Goal: Book appointment/travel/reservation

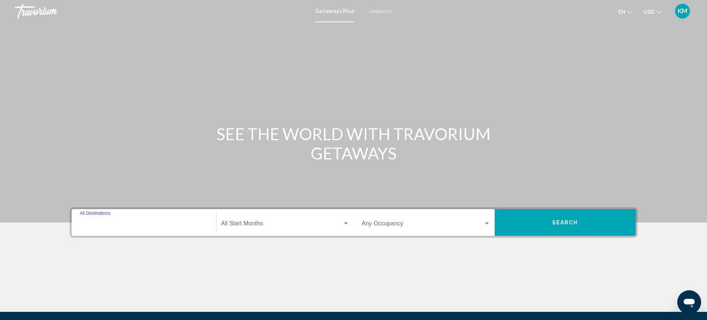
click at [119, 224] on input "Destination All Destinations" at bounding box center [144, 225] width 128 height 7
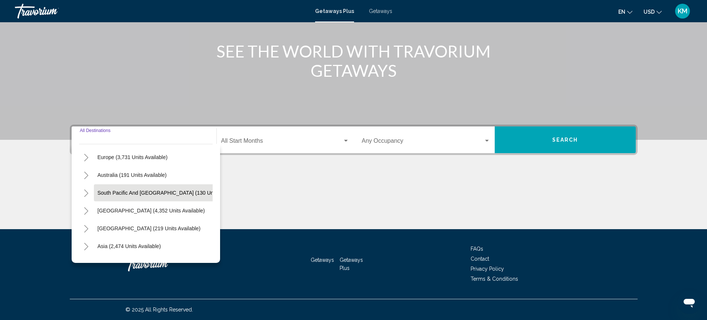
scroll to position [52, 0]
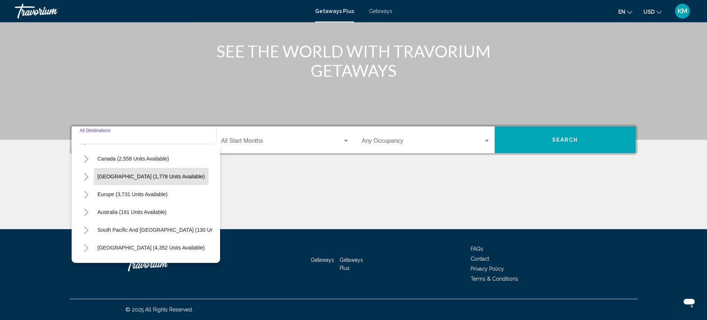
click at [142, 175] on span "Caribbean & Atlantic Islands (1,778 units available)" at bounding box center [151, 177] width 107 height 6
type input "**********"
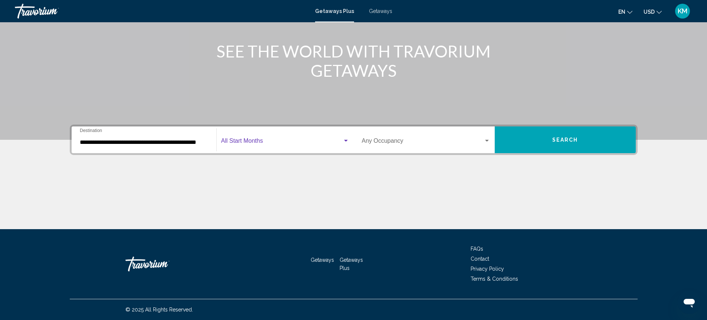
click at [335, 144] on span "Search widget" at bounding box center [281, 142] width 121 height 7
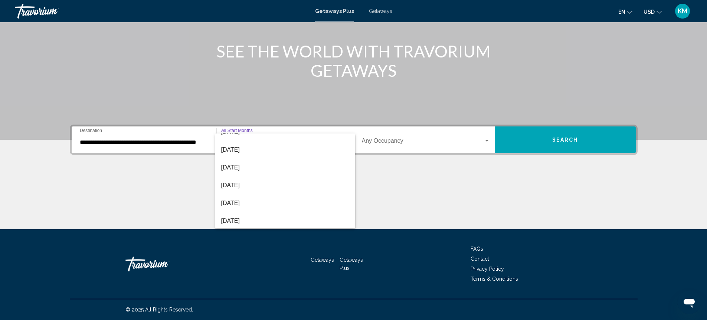
scroll to position [148, 0]
click at [263, 156] on span "April 2026" at bounding box center [285, 154] width 128 height 18
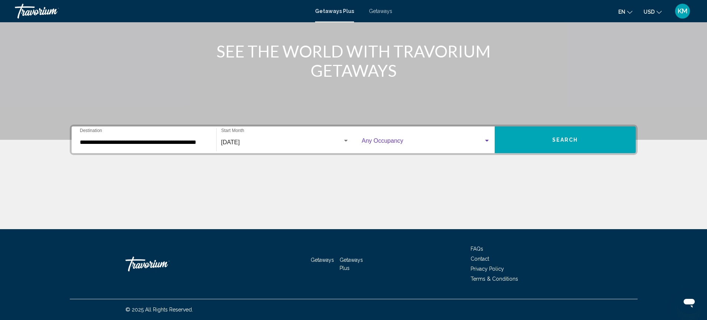
click at [481, 142] on span "Search widget" at bounding box center [423, 142] width 122 height 7
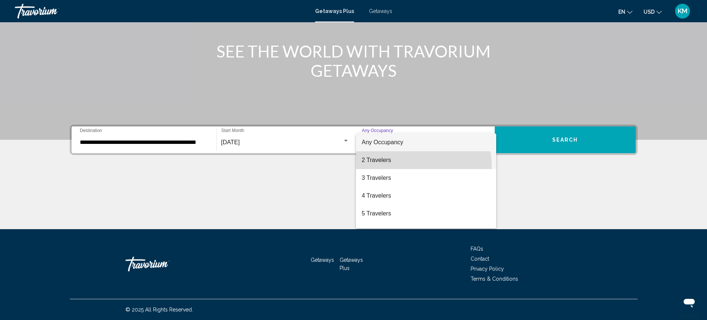
click at [421, 165] on span "2 Travelers" at bounding box center [426, 160] width 128 height 18
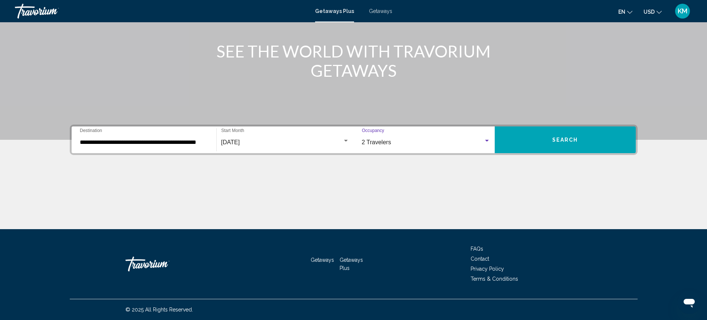
click at [562, 148] on button "Search" at bounding box center [564, 139] width 141 height 27
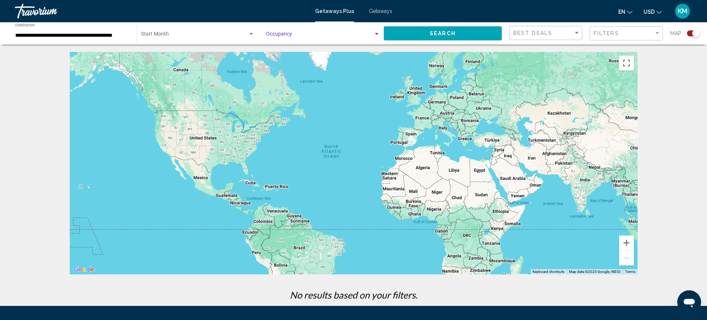
click at [373, 34] on div "Search widget" at bounding box center [376, 34] width 7 height 6
click at [280, 36] on span "Any Occupancy" at bounding box center [284, 36] width 36 height 6
click at [406, 36] on button "Search" at bounding box center [442, 33] width 118 height 14
click at [248, 36] on div "Search widget" at bounding box center [251, 34] width 7 height 6
click at [197, 33] on span "All Start Months" at bounding box center [197, 36] width 113 height 16
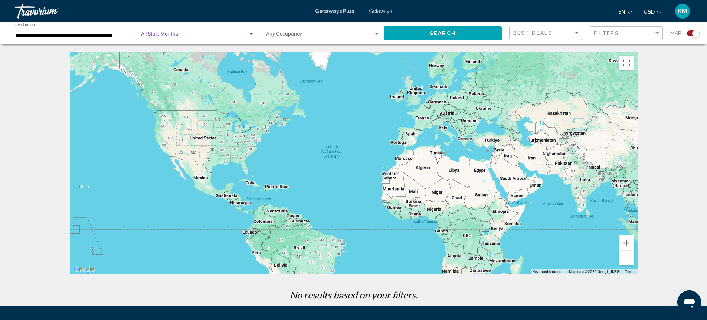
click at [250, 32] on div "Search widget" at bounding box center [251, 34] width 7 height 6
click at [170, 34] on span "All Start Months" at bounding box center [159, 36] width 37 height 6
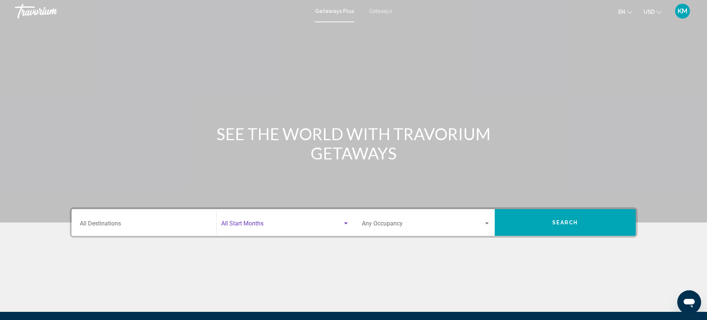
click at [344, 224] on div "Search widget" at bounding box center [346, 224] width 4 height 2
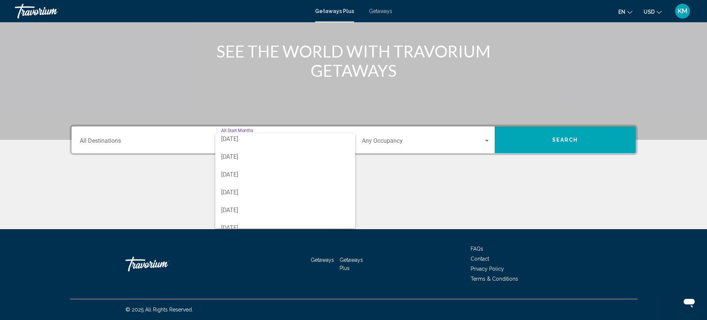
scroll to position [148, 0]
click at [258, 158] on span "April 2026" at bounding box center [285, 154] width 128 height 18
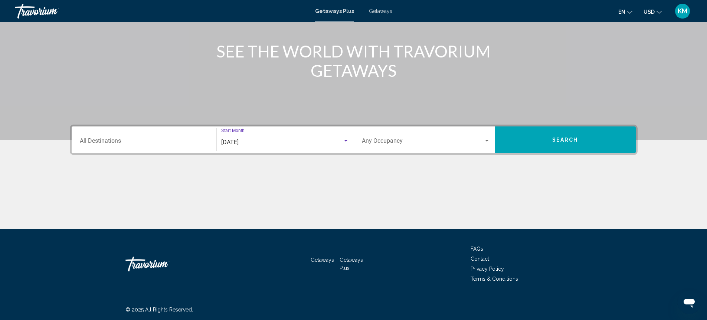
click at [122, 138] on div "Destination All Destinations" at bounding box center [144, 139] width 128 height 23
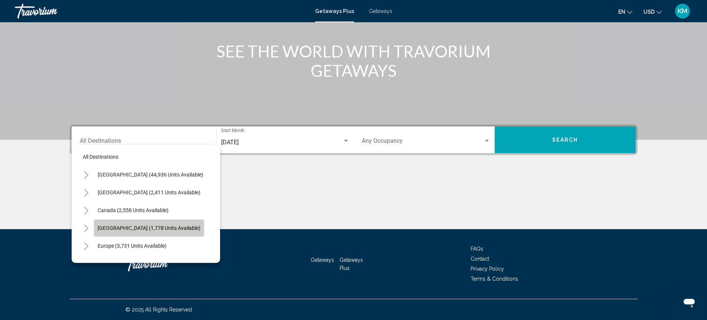
click at [135, 228] on span "Caribbean & Atlantic Islands (1,778 units available)" at bounding box center [149, 228] width 103 height 6
type input "**********"
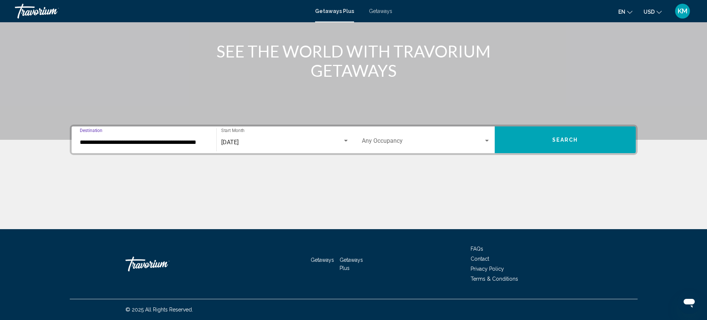
click at [520, 145] on button "Search" at bounding box center [564, 139] width 141 height 27
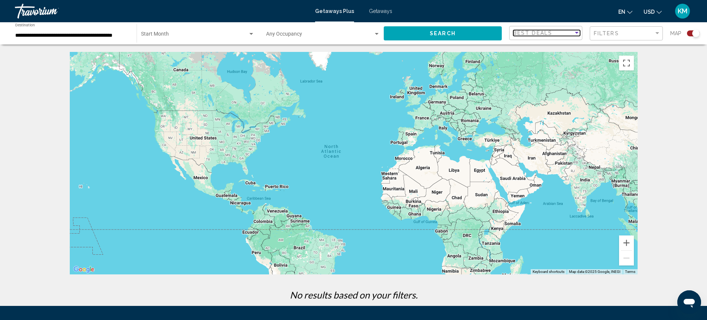
click at [575, 34] on div "Sort by" at bounding box center [576, 33] width 7 height 6
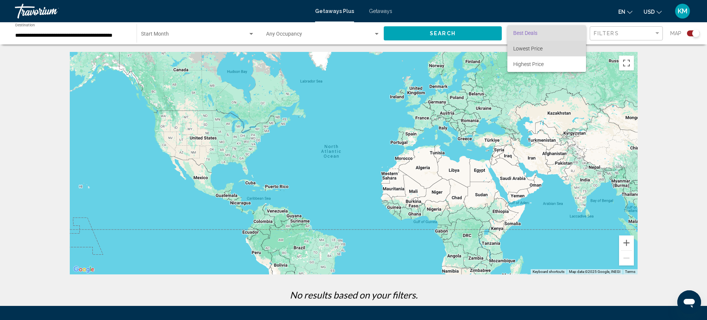
click at [557, 44] on span "Lowest Price" at bounding box center [546, 49] width 67 height 16
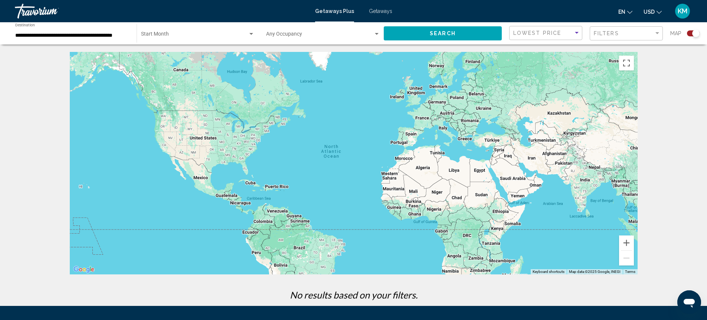
click at [462, 34] on button "Search" at bounding box center [442, 33] width 118 height 14
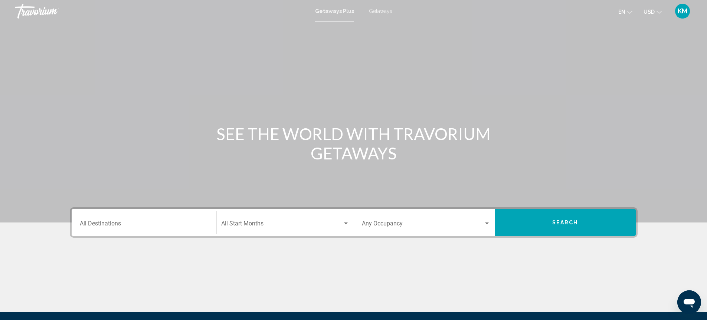
click at [387, 12] on span "Getaways" at bounding box center [380, 11] width 23 height 6
click at [157, 224] on input "Destination All Destinations" at bounding box center [144, 225] width 128 height 7
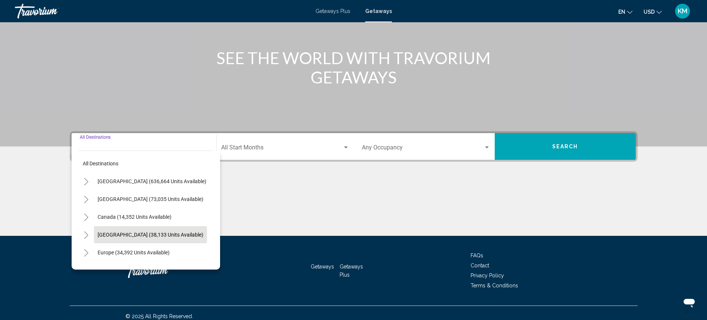
scroll to position [83, 0]
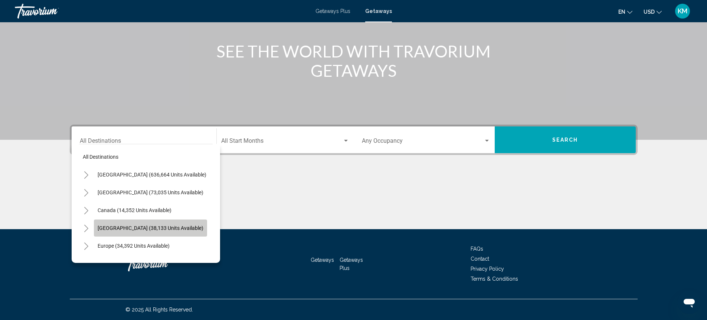
click at [150, 226] on span "Caribbean & Atlantic Islands (38,133 units available)" at bounding box center [151, 228] width 106 height 6
type input "**********"
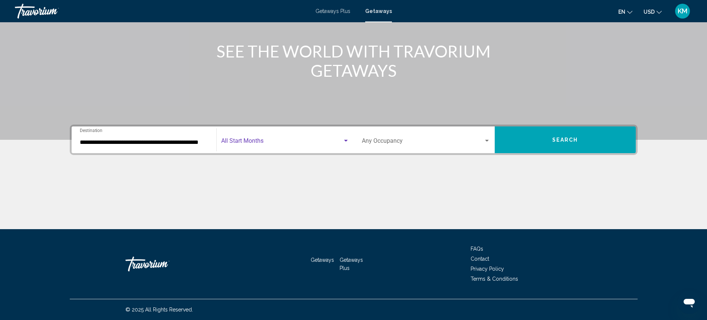
click at [347, 140] on div "Search widget" at bounding box center [346, 141] width 4 height 2
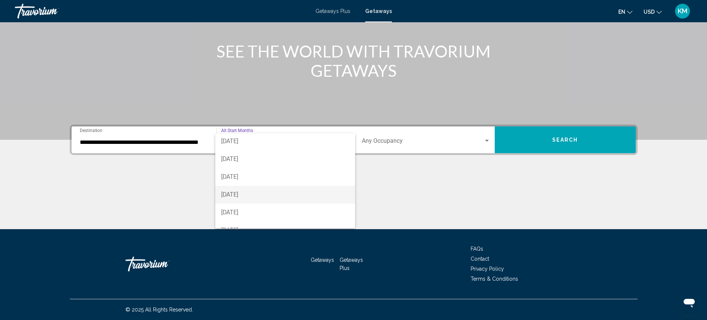
scroll to position [148, 0]
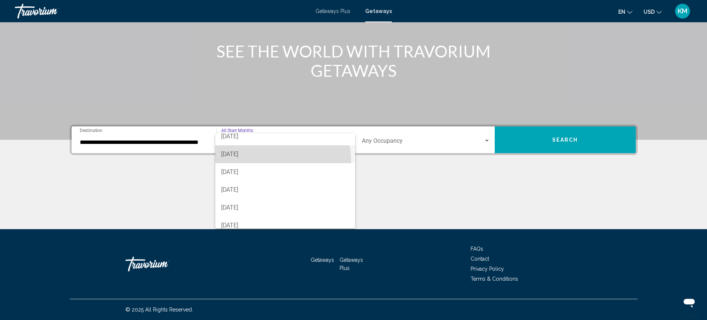
click at [266, 161] on span "April 2026" at bounding box center [285, 154] width 128 height 18
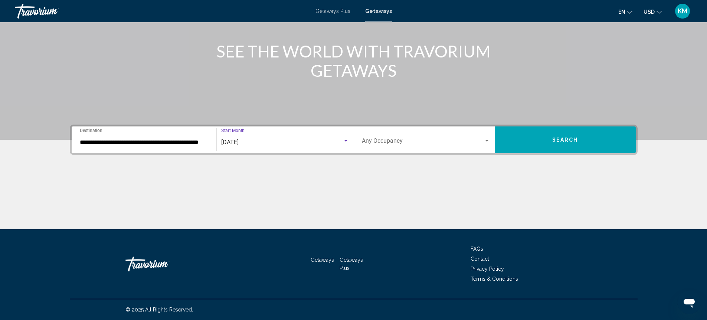
click at [516, 143] on button "Search" at bounding box center [564, 139] width 141 height 27
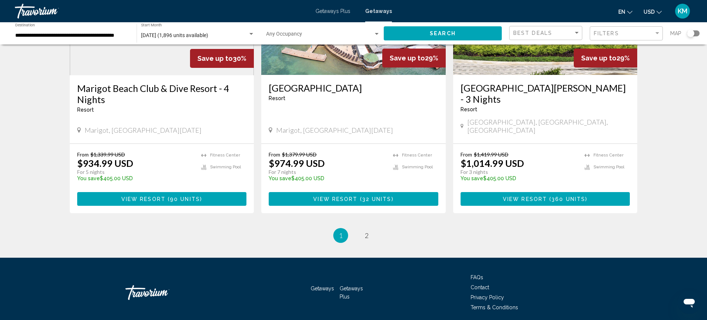
scroll to position [912, 0]
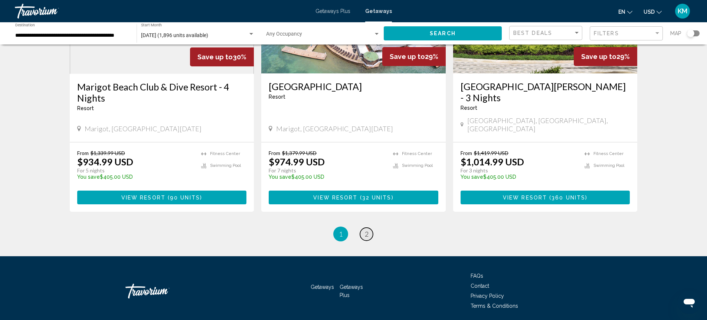
click at [367, 230] on span "2" at bounding box center [367, 234] width 4 height 8
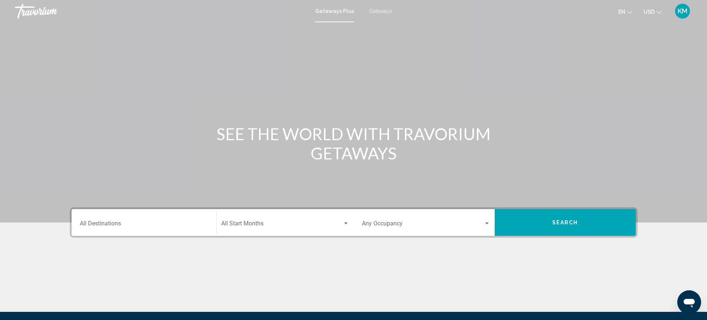
click at [37, 13] on div "Travorium" at bounding box center [52, 11] width 74 height 15
click at [34, 11] on div "Travorium" at bounding box center [52, 11] width 74 height 15
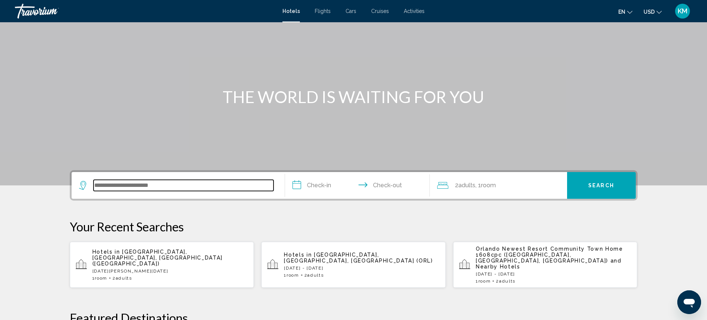
click at [134, 190] on input "Search widget" at bounding box center [183, 185] width 180 height 11
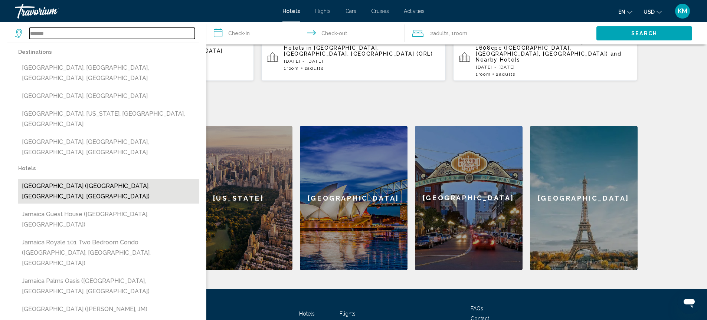
scroll to position [257, 0]
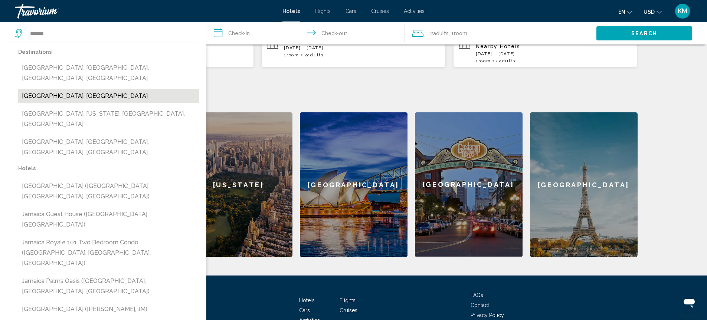
click at [59, 89] on button "[GEOGRAPHIC_DATA], [GEOGRAPHIC_DATA]" at bounding box center [108, 96] width 181 height 14
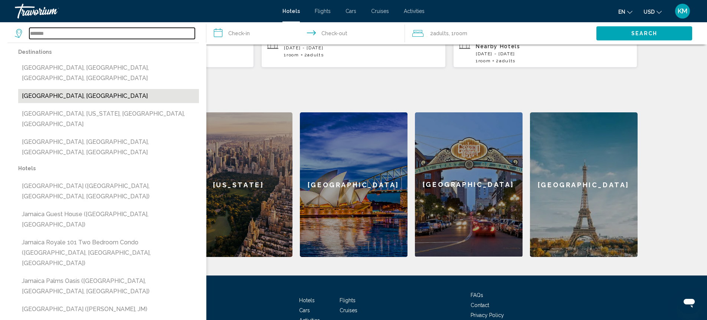
type input "**********"
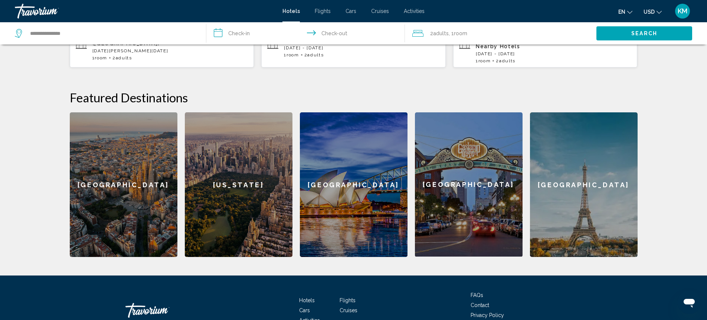
click at [267, 34] on input "**********" at bounding box center [307, 34] width 202 height 24
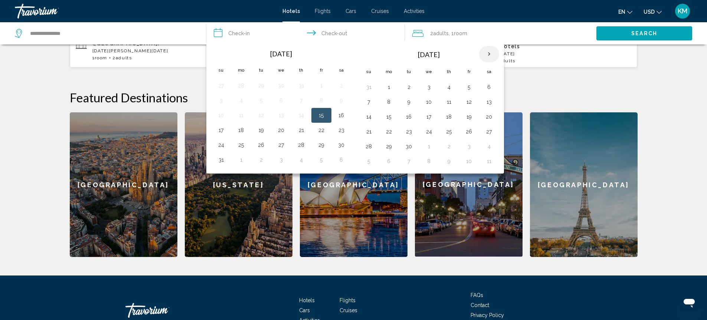
click at [484, 53] on th "Next month" at bounding box center [489, 54] width 20 height 16
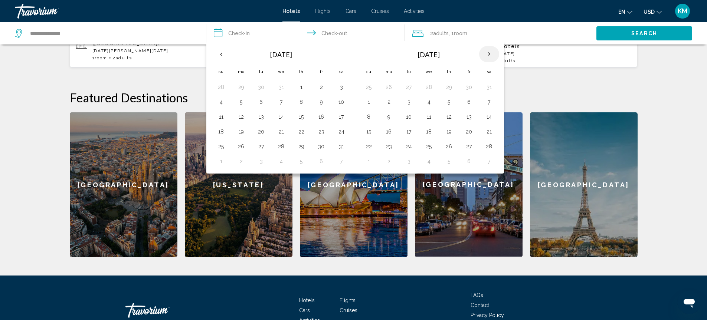
click at [484, 53] on th "Next month" at bounding box center [489, 54] width 20 height 16
click at [449, 146] on button "30" at bounding box center [449, 146] width 12 height 10
click at [487, 55] on th "Next month" at bounding box center [489, 54] width 20 height 16
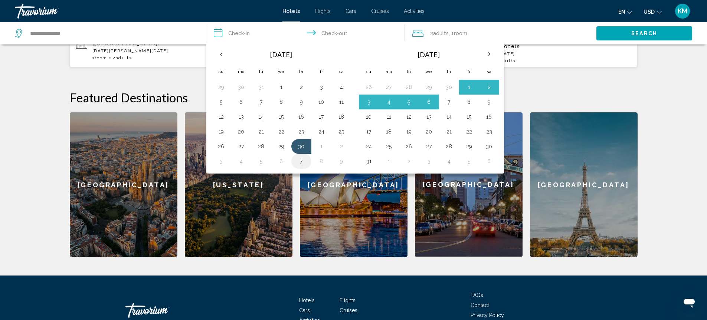
click at [299, 160] on button "7" at bounding box center [301, 161] width 12 height 10
type input "**********"
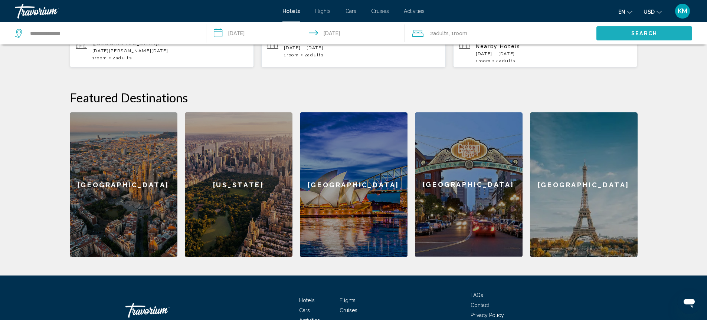
click at [611, 37] on button "Search" at bounding box center [644, 33] width 96 height 14
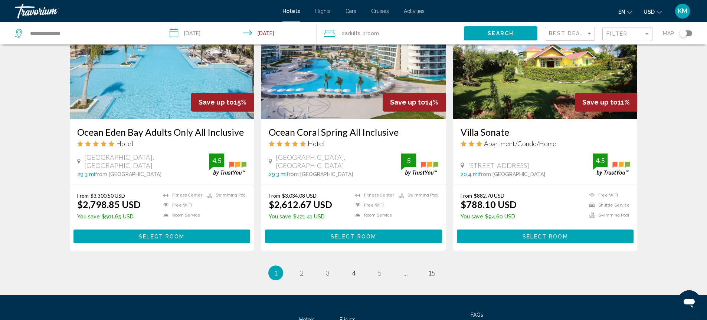
scroll to position [890, 0]
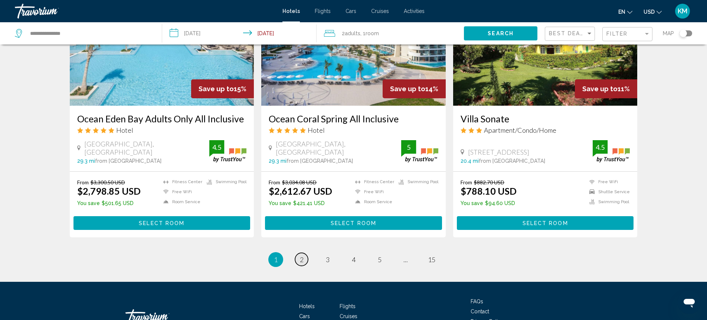
click at [303, 256] on span "2" at bounding box center [302, 260] width 4 height 8
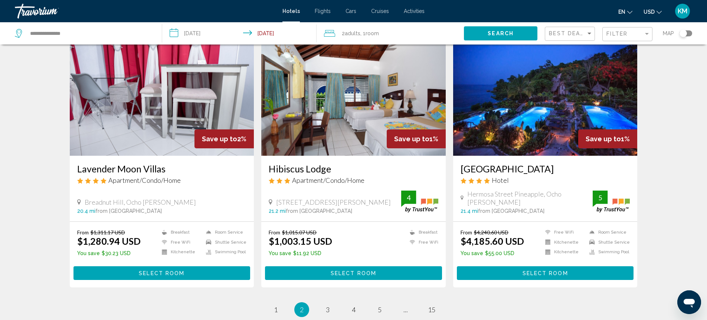
scroll to position [853, 0]
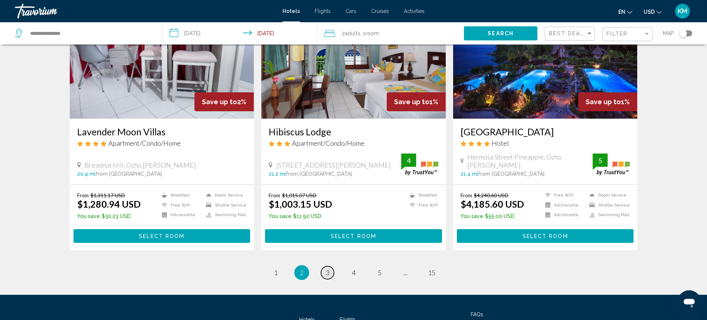
click at [326, 269] on span "3" at bounding box center [328, 273] width 4 height 8
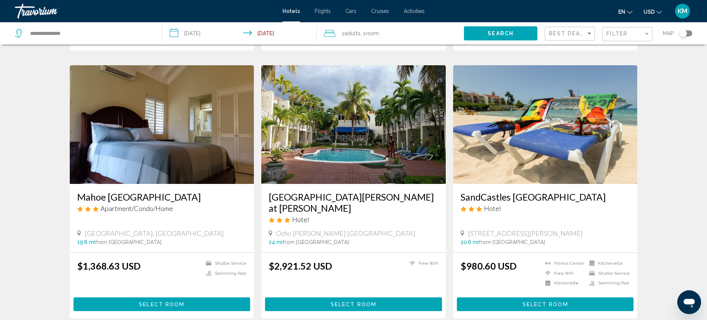
scroll to position [889, 0]
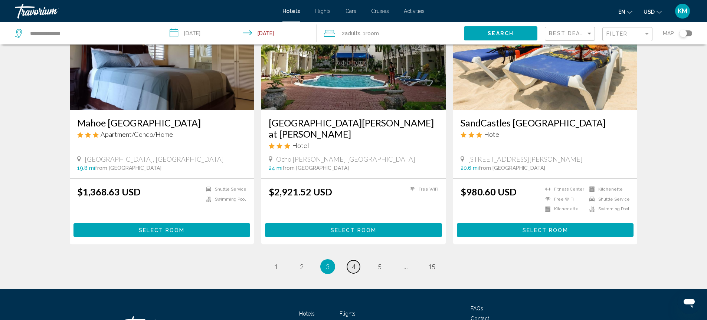
click at [350, 260] on link "page 4" at bounding box center [353, 266] width 13 height 13
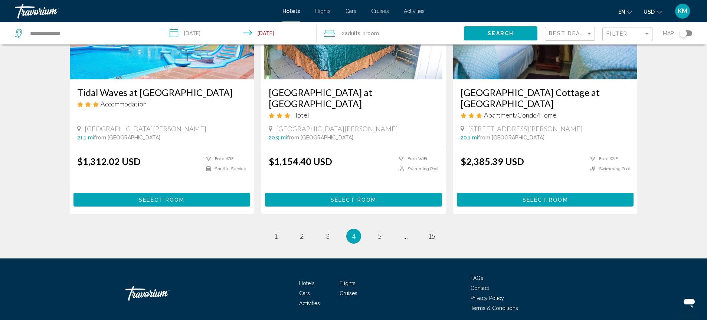
scroll to position [890, 0]
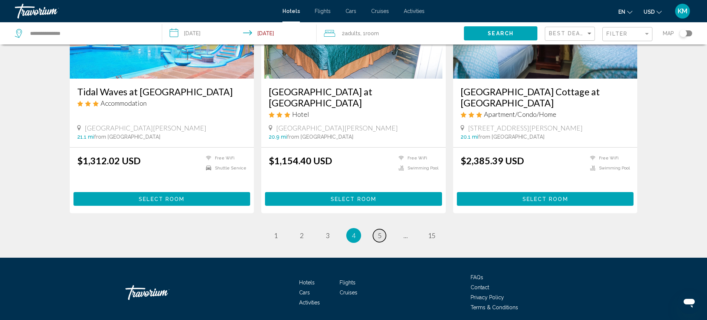
click at [379, 237] on span "5" at bounding box center [380, 235] width 4 height 8
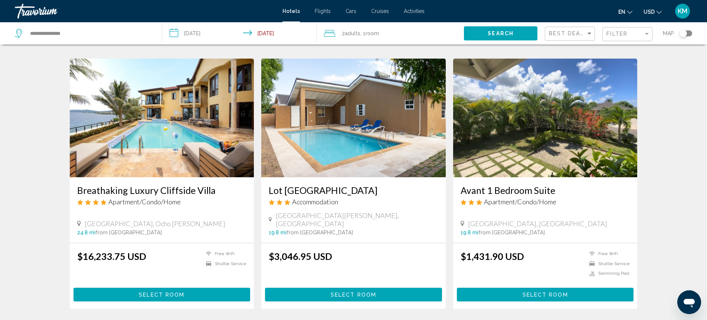
scroll to position [816, 0]
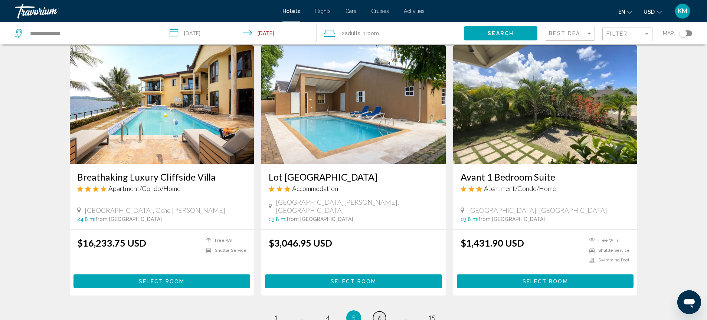
click at [382, 312] on link "page 6" at bounding box center [379, 318] width 13 height 13
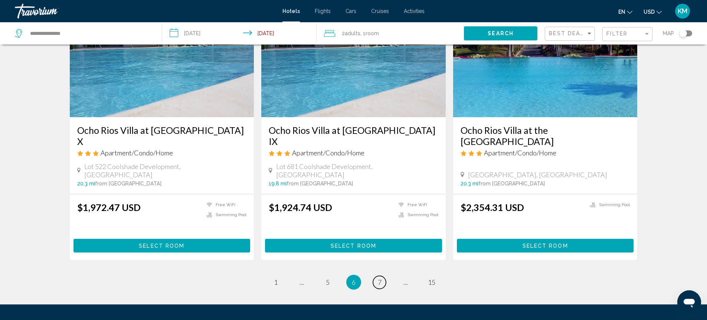
scroll to position [890, 0]
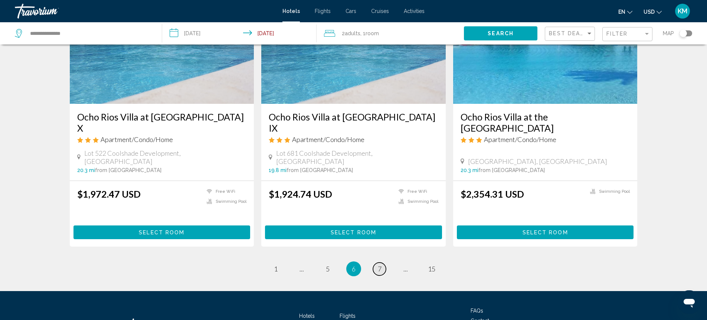
click at [377, 263] on link "page 7" at bounding box center [379, 269] width 13 height 13
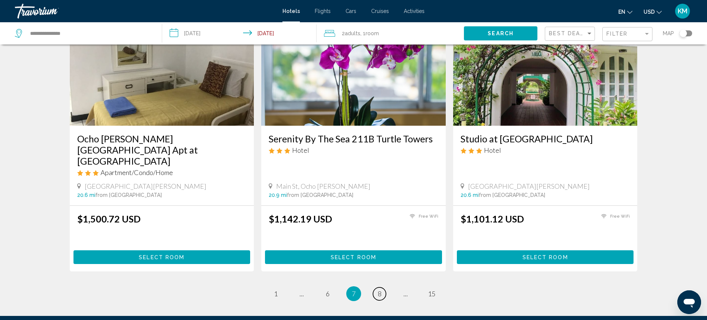
scroll to position [890, 0]
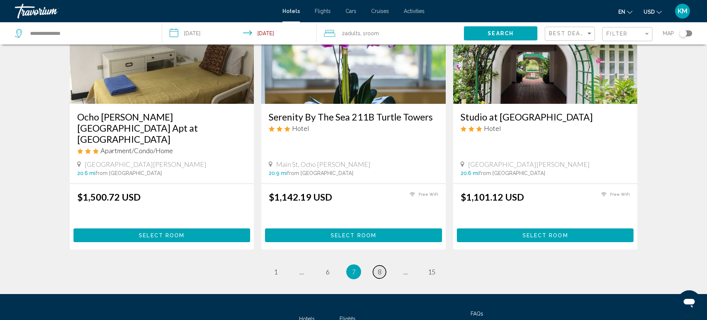
click at [382, 266] on link "page 8" at bounding box center [379, 272] width 13 height 13
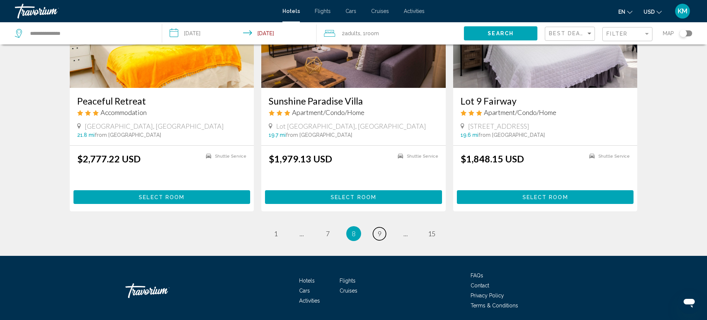
scroll to position [911, 0]
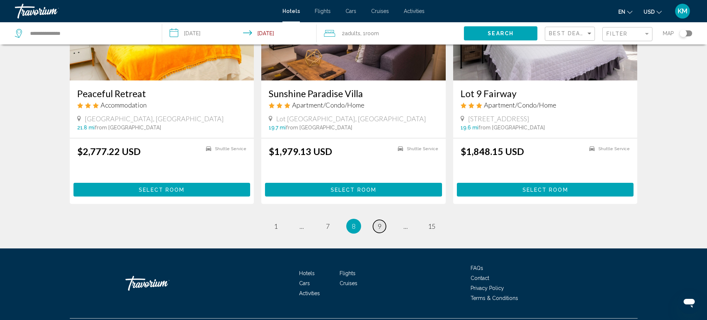
click at [379, 222] on span "9" at bounding box center [380, 226] width 4 height 8
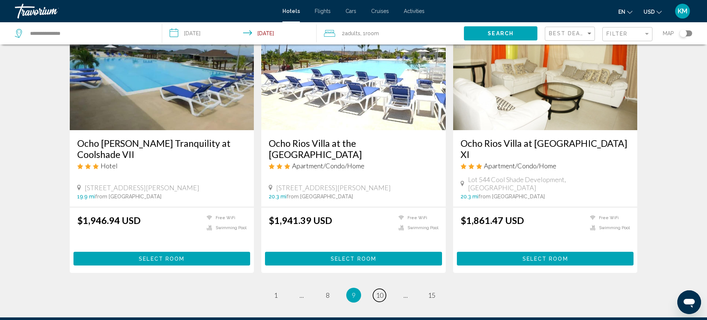
scroll to position [853, 0]
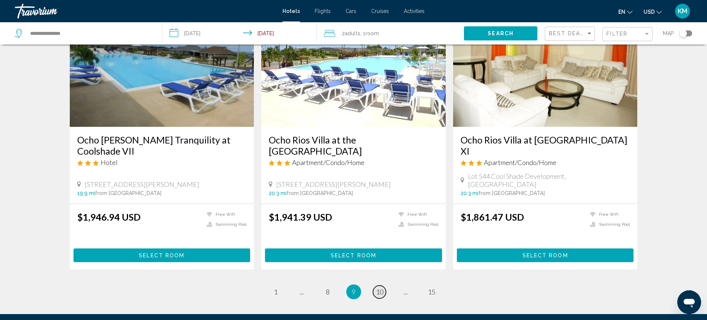
click at [380, 288] on span "10" at bounding box center [379, 292] width 7 height 8
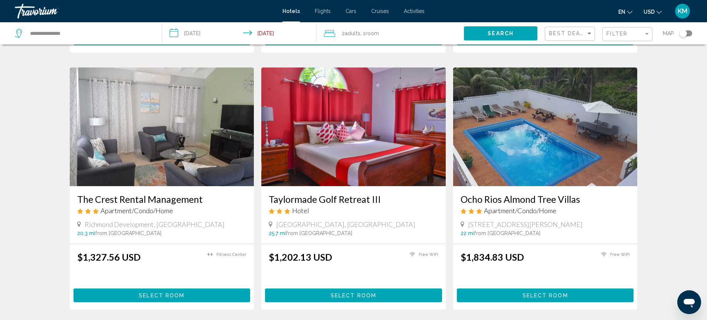
scroll to position [853, 0]
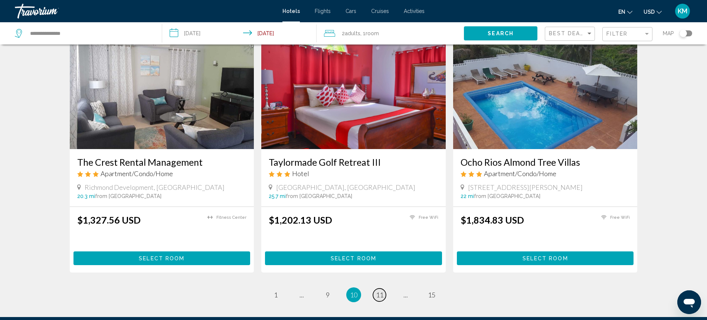
click at [377, 291] on span "11" at bounding box center [379, 295] width 7 height 8
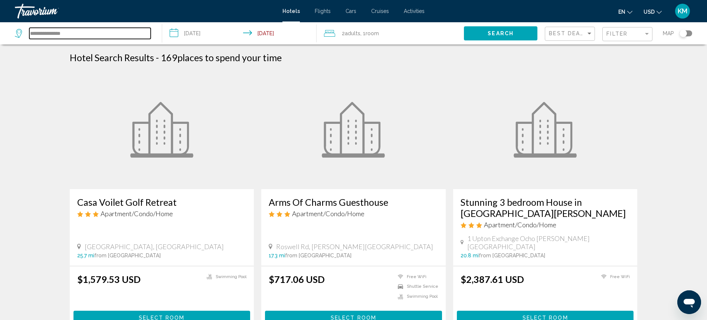
click at [79, 33] on input "**********" at bounding box center [89, 33] width 121 height 11
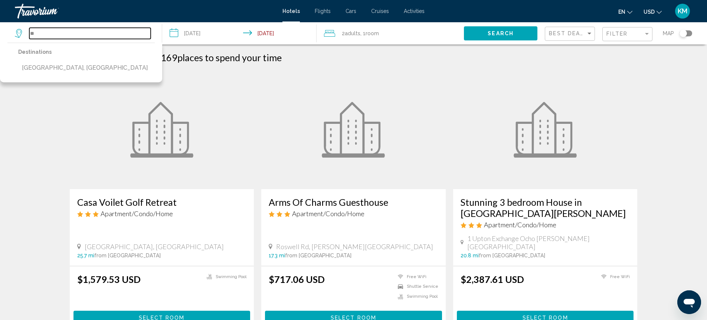
type input "*"
click at [321, 10] on span "Flights" at bounding box center [323, 11] width 16 height 6
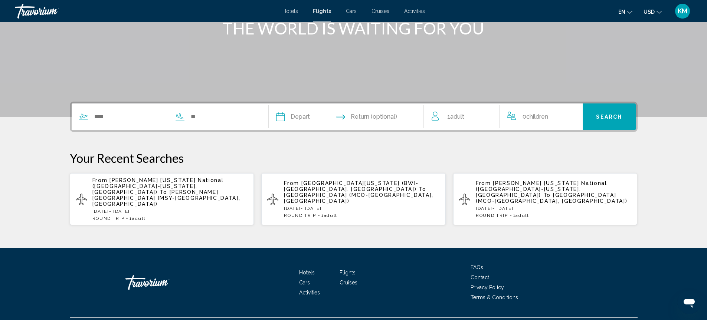
scroll to position [111, 0]
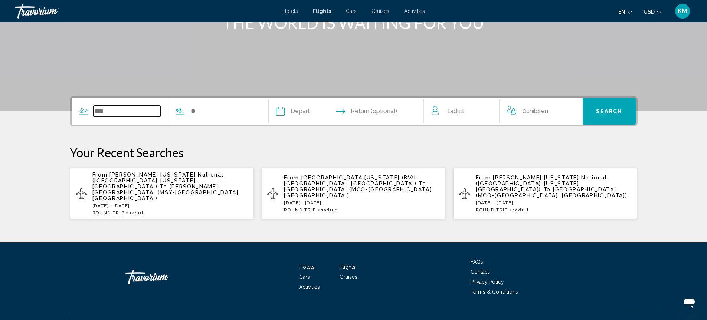
click at [113, 115] on input "Search widget" at bounding box center [126, 111] width 67 height 11
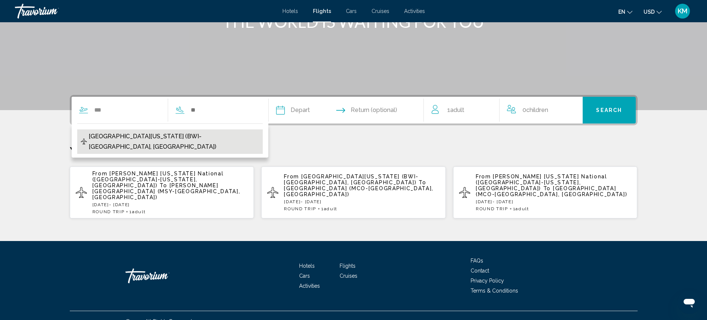
click at [119, 136] on span "[GEOGRAPHIC_DATA][US_STATE] (BWI-[GEOGRAPHIC_DATA], [GEOGRAPHIC_DATA])" at bounding box center [174, 141] width 170 height 21
type input "**********"
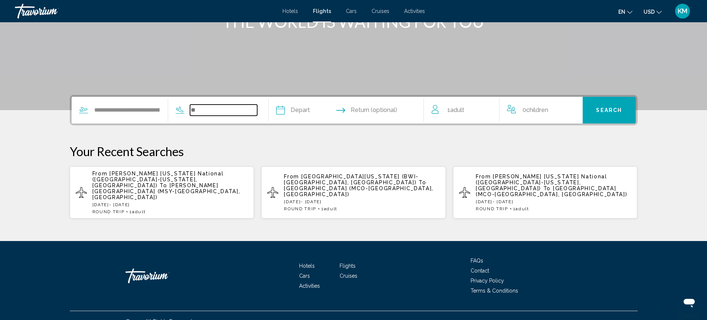
click at [206, 113] on input "Search widget" at bounding box center [223, 110] width 67 height 11
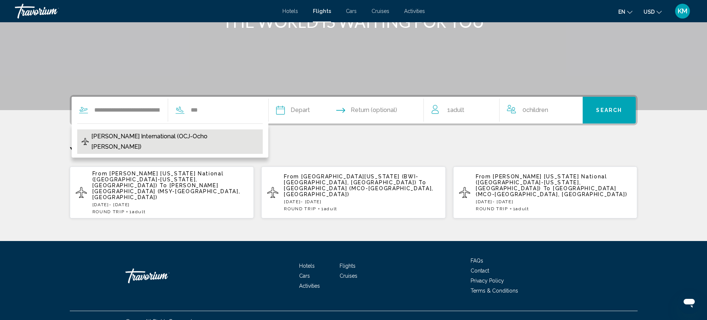
click at [188, 132] on span "[PERSON_NAME] International (OCJ-Ocho [PERSON_NAME])" at bounding box center [174, 141] width 167 height 21
type input "**********"
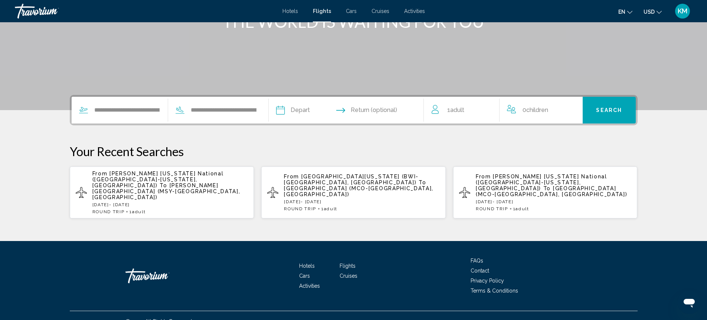
click at [303, 110] on input "Depart date" at bounding box center [312, 111] width 77 height 29
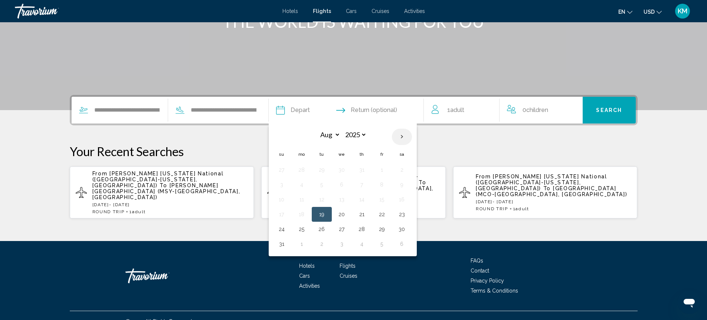
click at [405, 136] on th "Next month" at bounding box center [402, 137] width 20 height 16
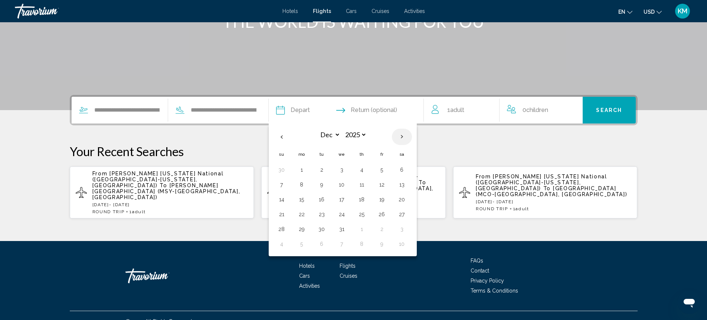
select select "*"
select select "****"
click at [405, 136] on th "Next month" at bounding box center [402, 137] width 20 height 16
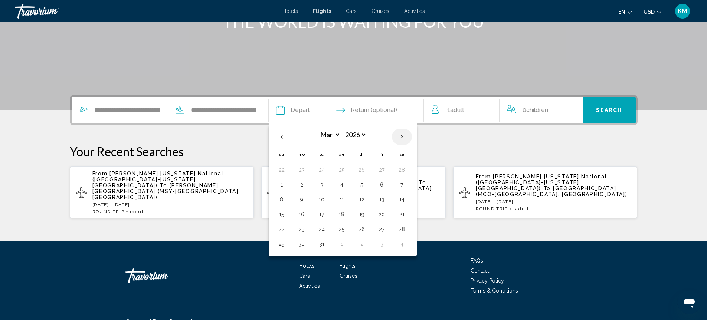
select select "*"
click at [360, 231] on button "30" at bounding box center [362, 229] width 12 height 10
type input "**********"
select select "*"
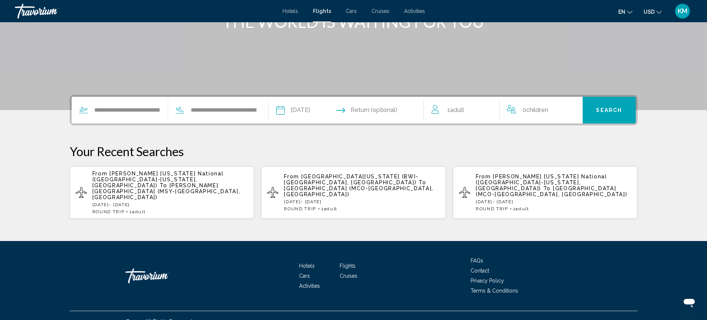
click at [382, 110] on input "Return date" at bounding box center [388, 111] width 77 height 29
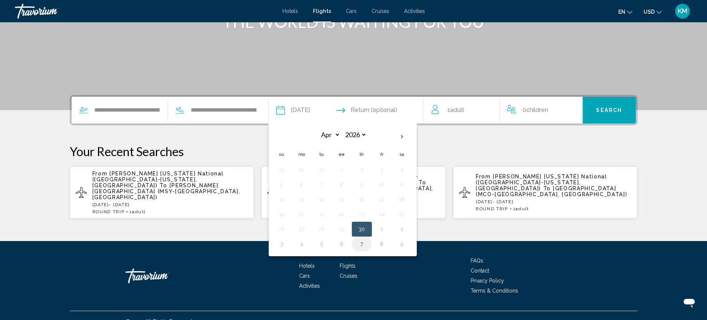
click at [360, 245] on button "7" at bounding box center [362, 244] width 12 height 10
type input "**********"
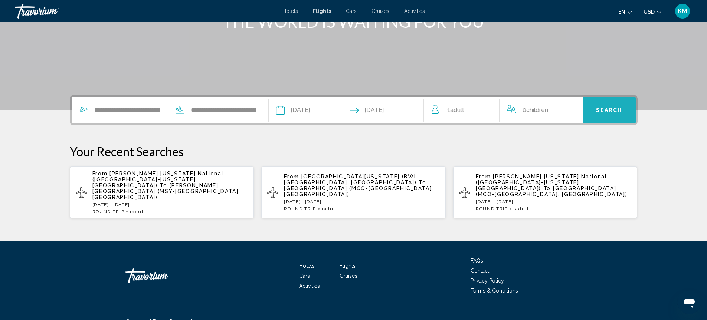
click at [600, 108] on span "Search" at bounding box center [609, 111] width 26 height 6
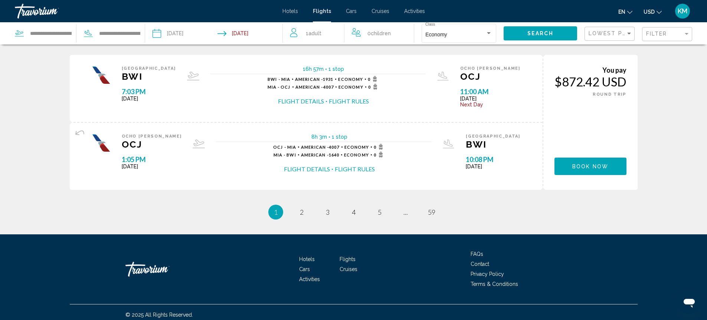
scroll to position [793, 0]
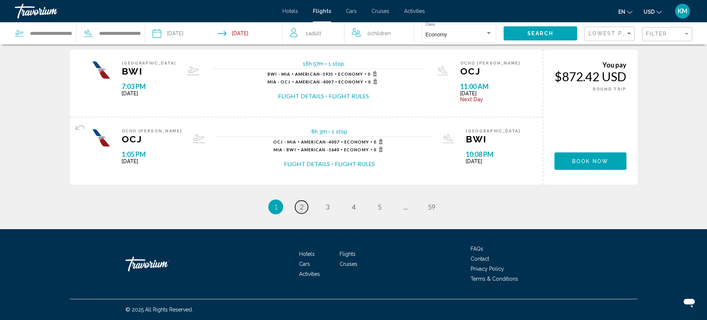
click at [298, 207] on link "page 2" at bounding box center [301, 207] width 13 height 13
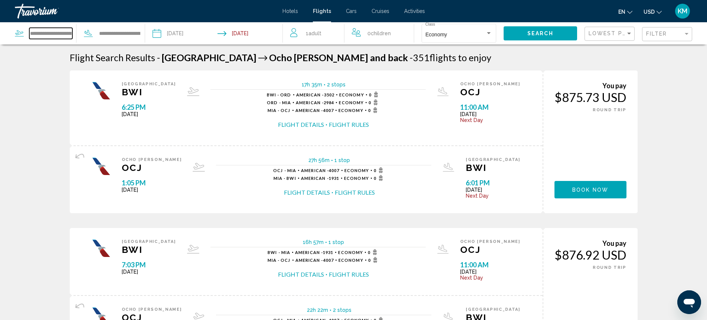
click at [57, 33] on input "**********" at bounding box center [50, 33] width 43 height 11
click at [53, 35] on input "**********" at bounding box center [50, 33] width 43 height 11
click at [66, 35] on input "**********" at bounding box center [50, 33] width 43 height 11
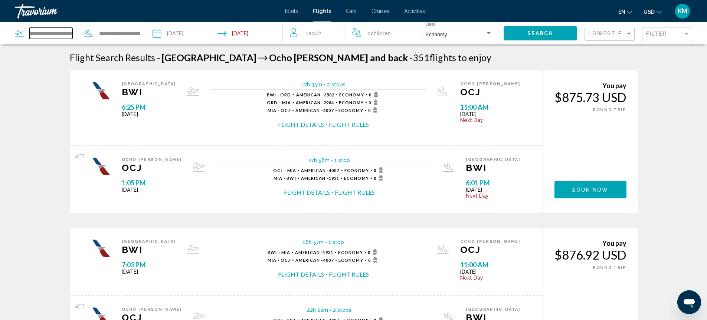
click at [69, 34] on input "**********" at bounding box center [50, 33] width 43 height 11
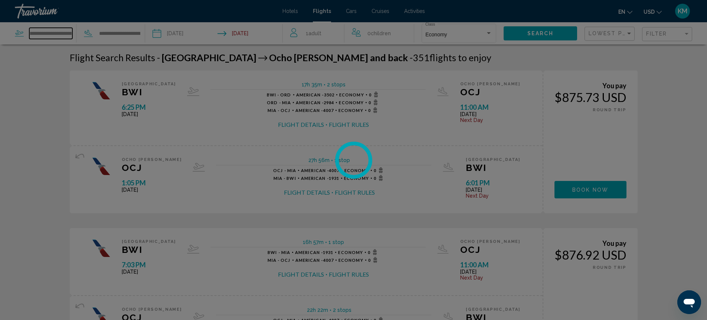
scroll to position [0, 0]
click at [68, 34] on div "**********" at bounding box center [353, 160] width 707 height 320
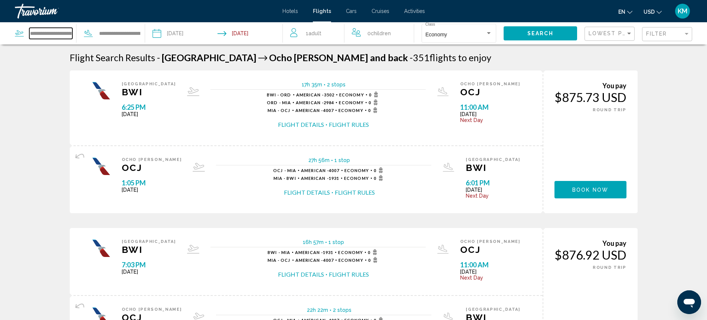
click at [62, 32] on input "**********" at bounding box center [50, 33] width 43 height 11
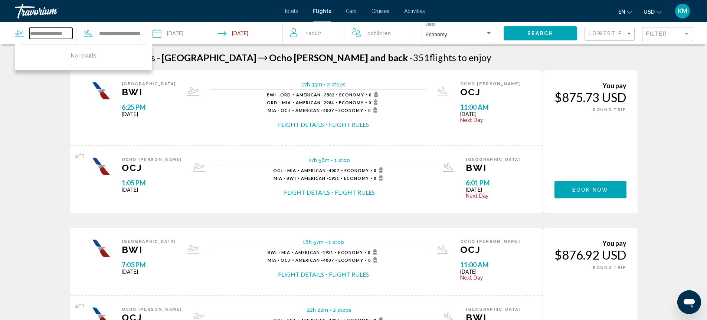
click at [70, 34] on input "**********" at bounding box center [50, 33] width 43 height 11
click at [43, 34] on input "**" at bounding box center [50, 33] width 43 height 11
type input "*"
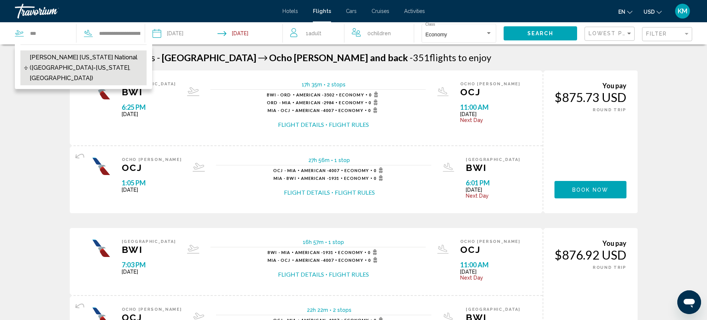
click at [46, 59] on span "[PERSON_NAME] [US_STATE] National ([GEOGRAPHIC_DATA]-[US_STATE], [GEOGRAPHIC_DA…" at bounding box center [86, 67] width 113 height 31
type input "**********"
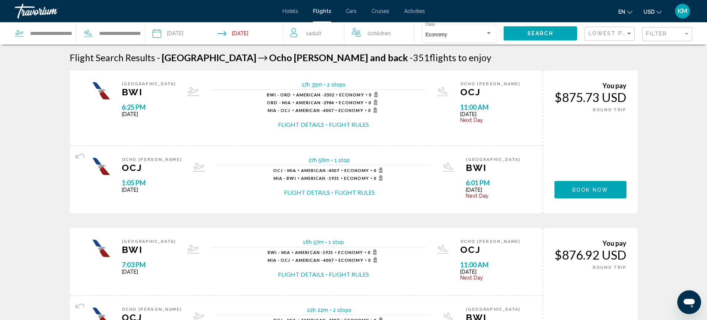
click at [552, 38] on button "Search" at bounding box center [539, 33] width 73 height 14
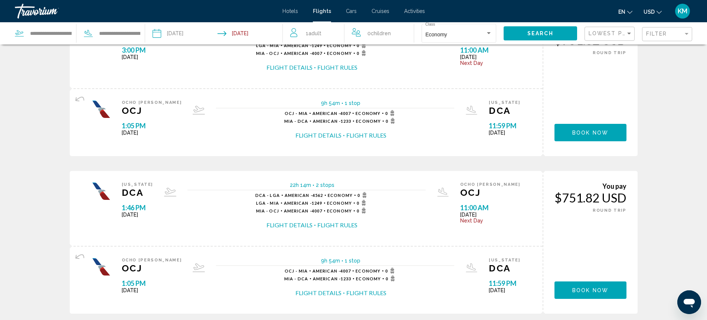
scroll to position [631, 0]
